Goal: Find specific page/section

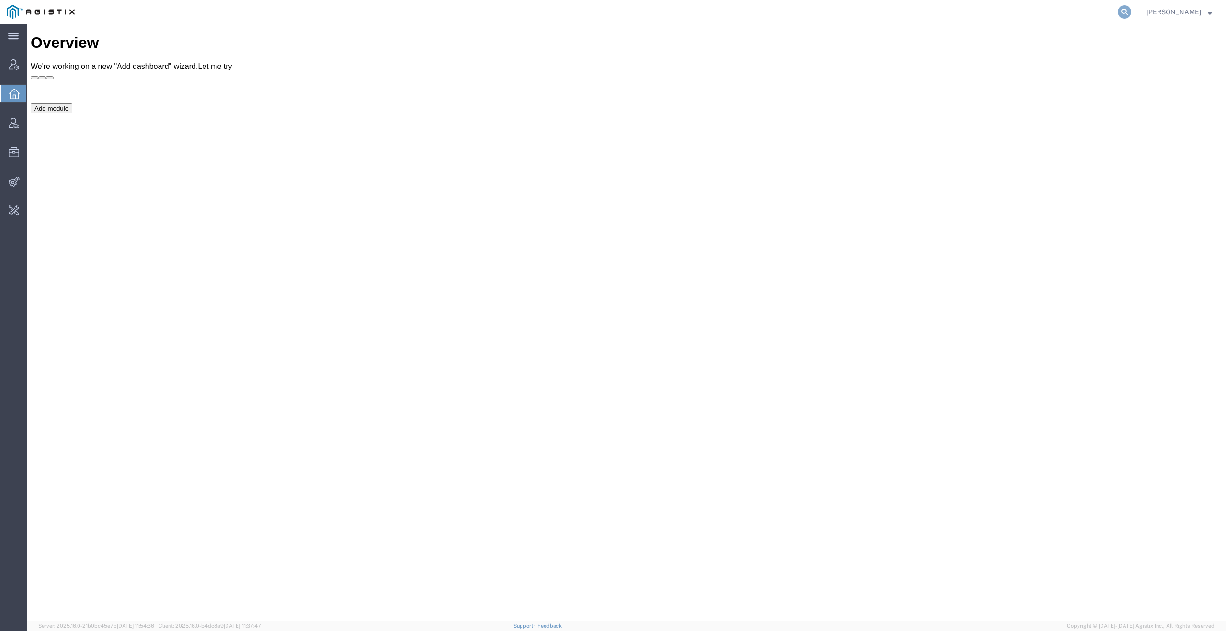
click at [1132, 9] on icon at bounding box center [1124, 11] width 13 height 13
click at [1032, 10] on input "search" at bounding box center [972, 11] width 291 height 23
type input "quicksight"
click at [1132, 12] on icon at bounding box center [1124, 11] width 13 height 13
click at [1064, 12] on input "search" at bounding box center [972, 11] width 291 height 23
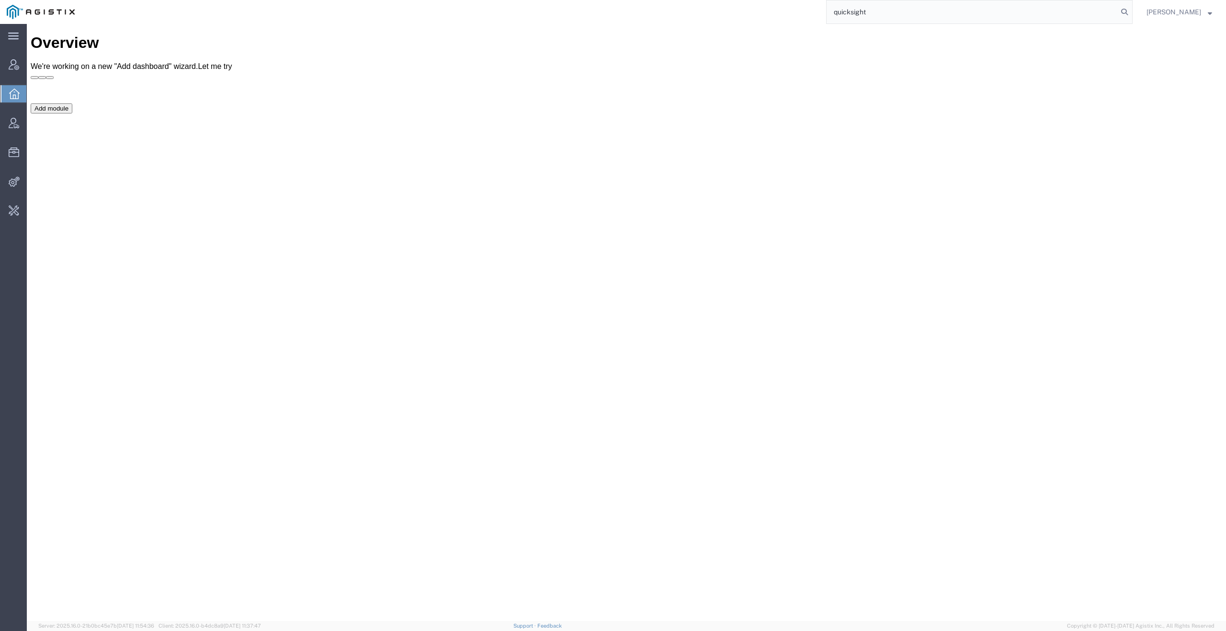
type input "quicksight"
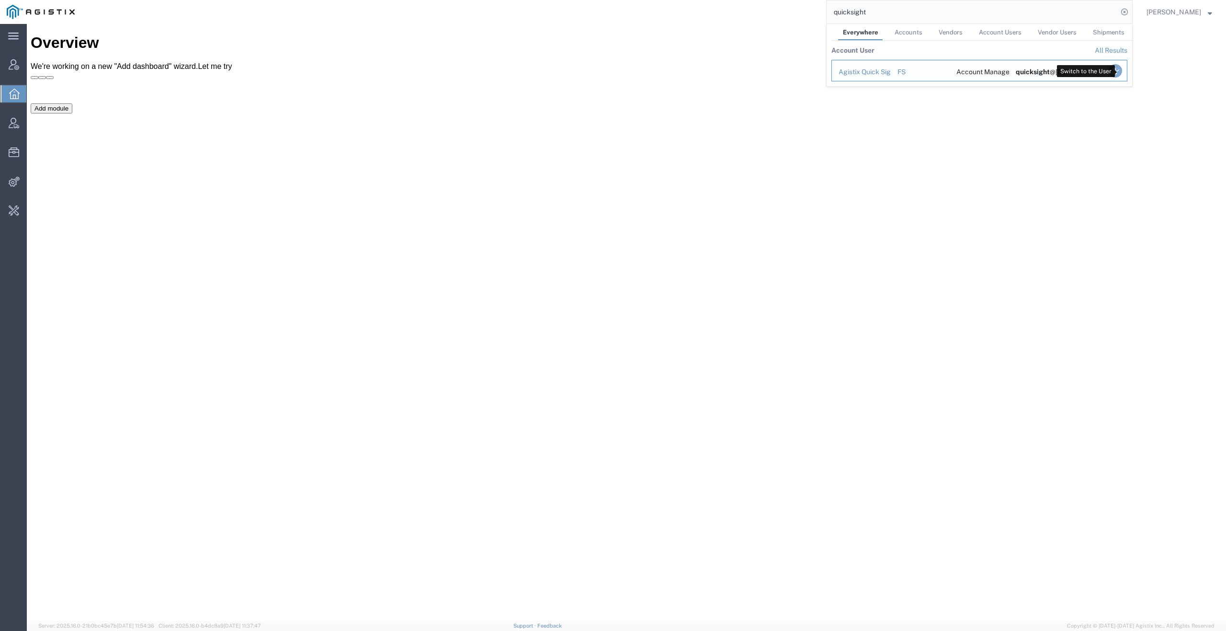
click at [1122, 71] on icon "Search Results" at bounding box center [1115, 70] width 13 height 13
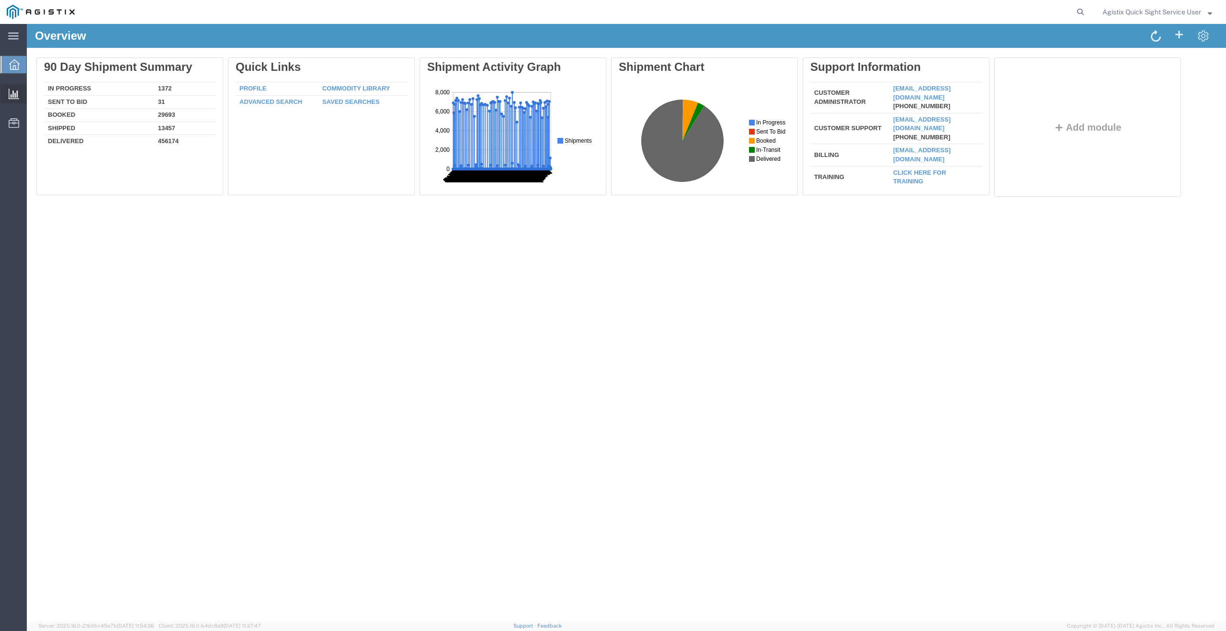
click at [0, 0] on span "New Analysis" at bounding box center [0, 0] width 0 height 0
